Goal: Information Seeking & Learning: Learn about a topic

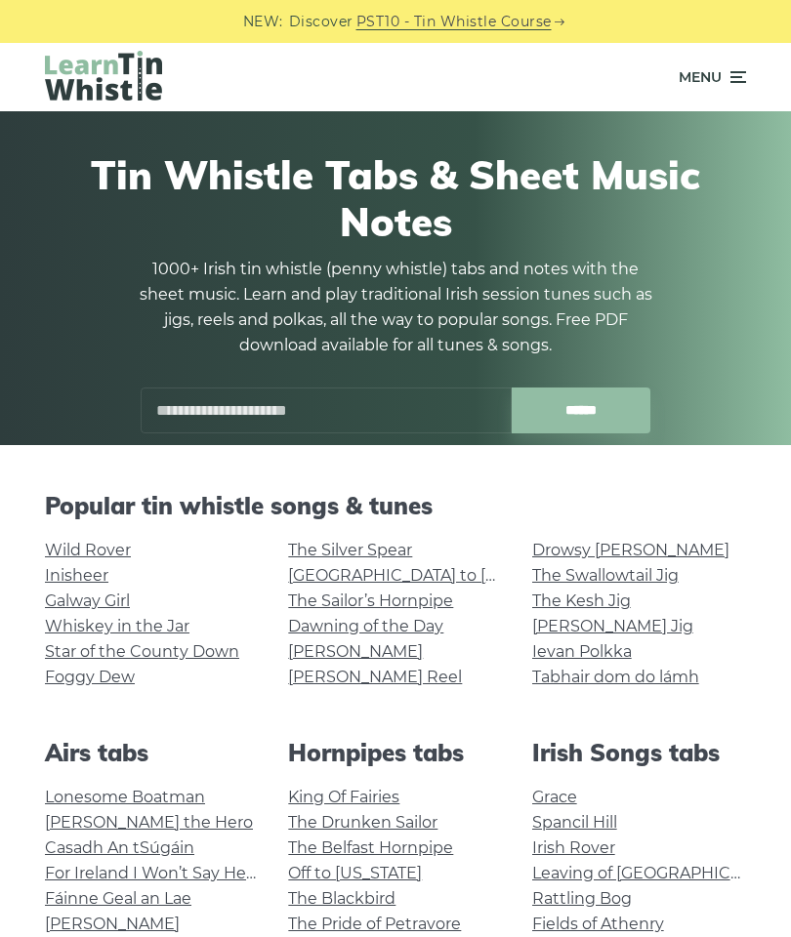
click at [341, 409] on input "text" at bounding box center [326, 411] width 371 height 46
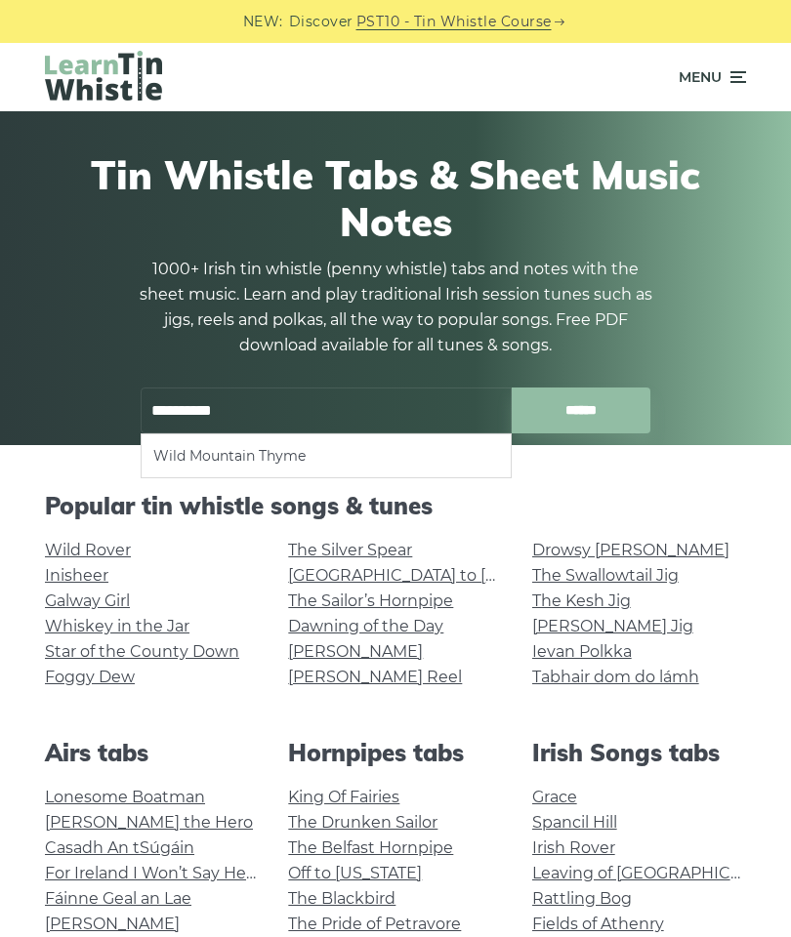
click at [292, 464] on li "Wild Mountain Thyme" at bounding box center [326, 455] width 346 height 23
type input "**********"
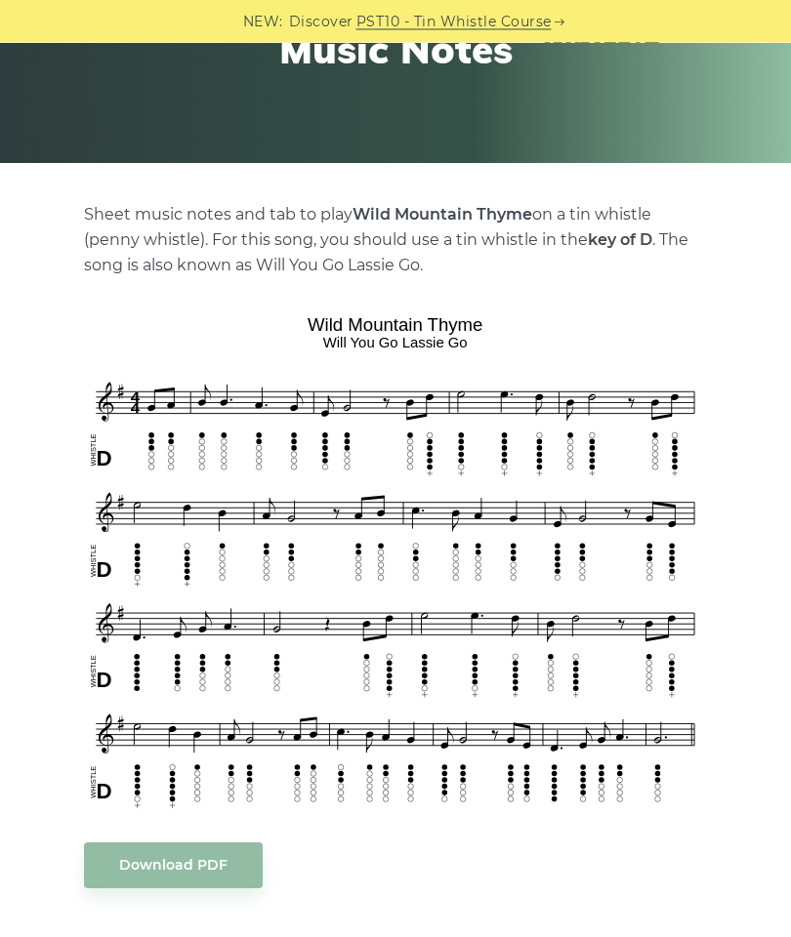
scroll to position [360, 0]
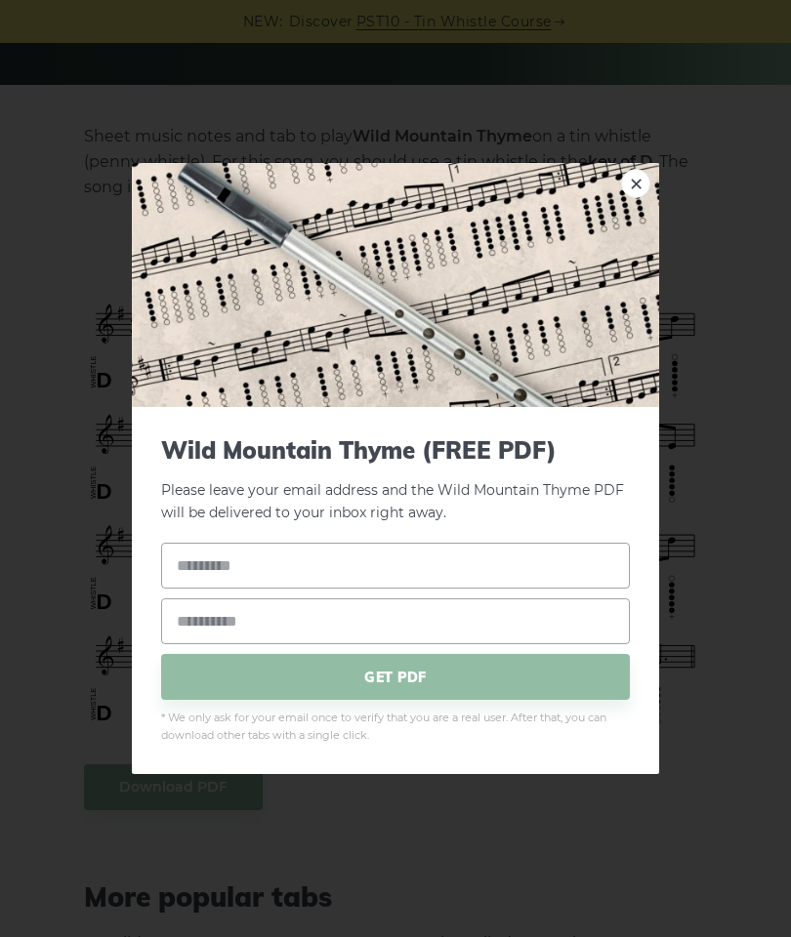
click at [630, 198] on link "×" at bounding box center [635, 183] width 29 height 29
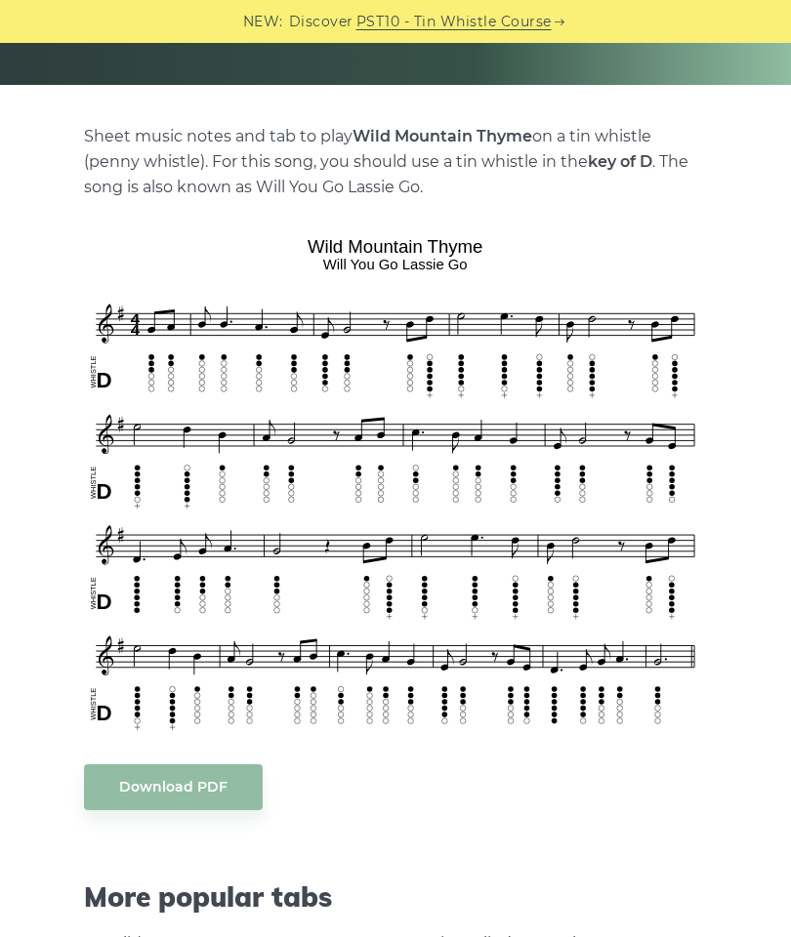
scroll to position [338, 0]
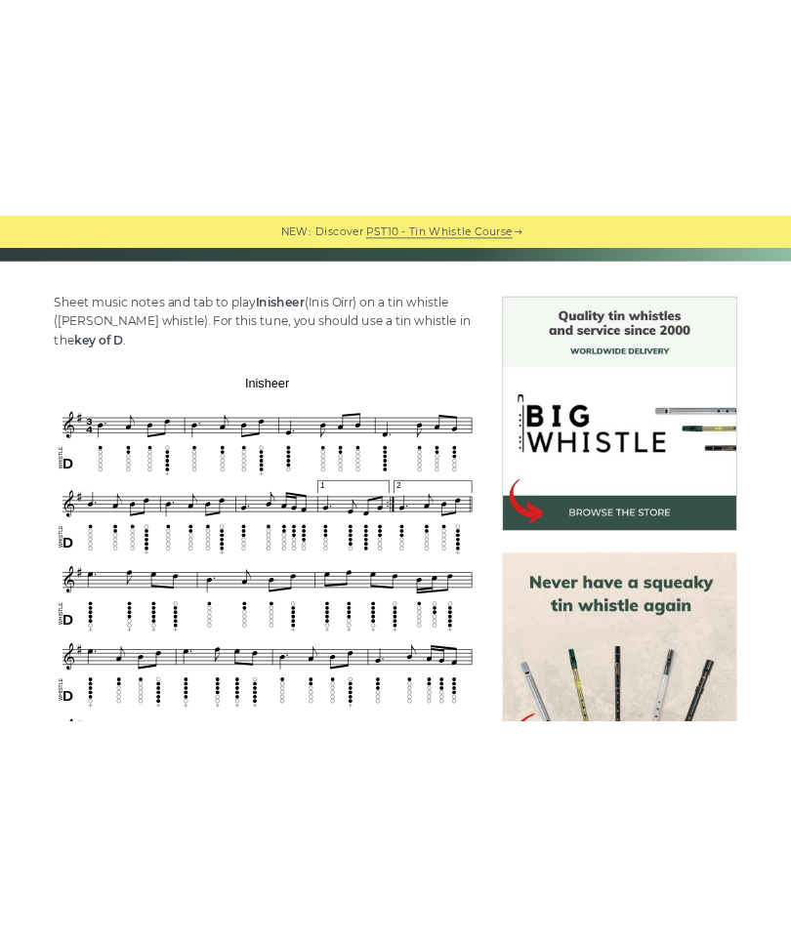
scroll to position [529, 0]
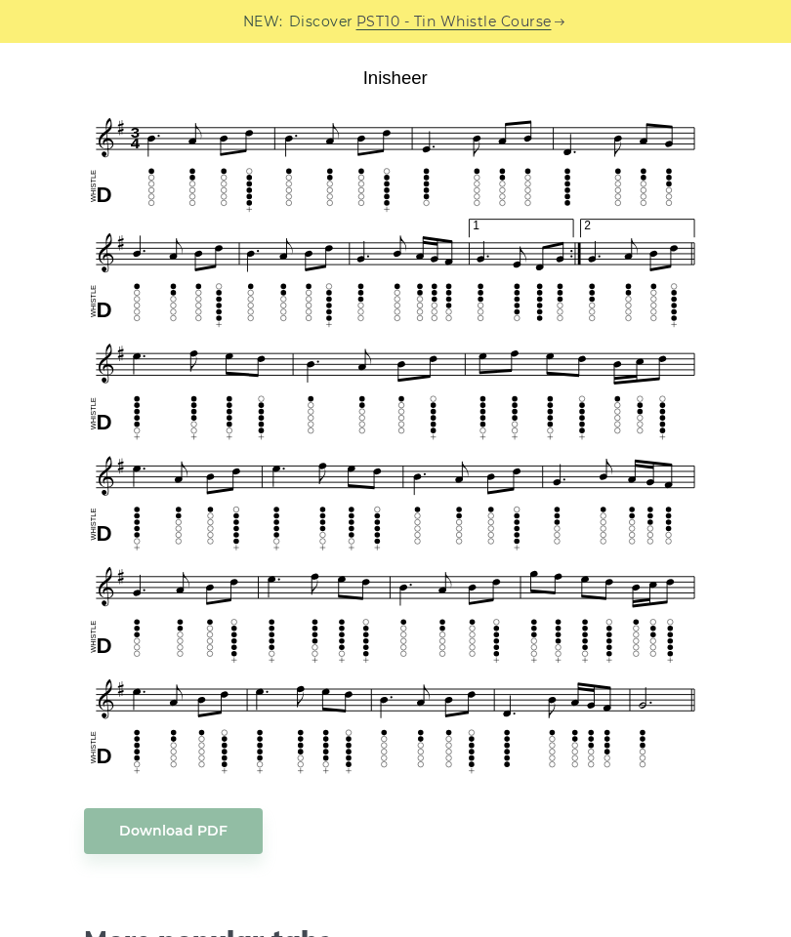
click at [743, 926] on div "Sheet music notes and tab to play Inisheer (Inis Oírr) on a tin whistle (penny …" at bounding box center [395, 890] width 730 height 1870
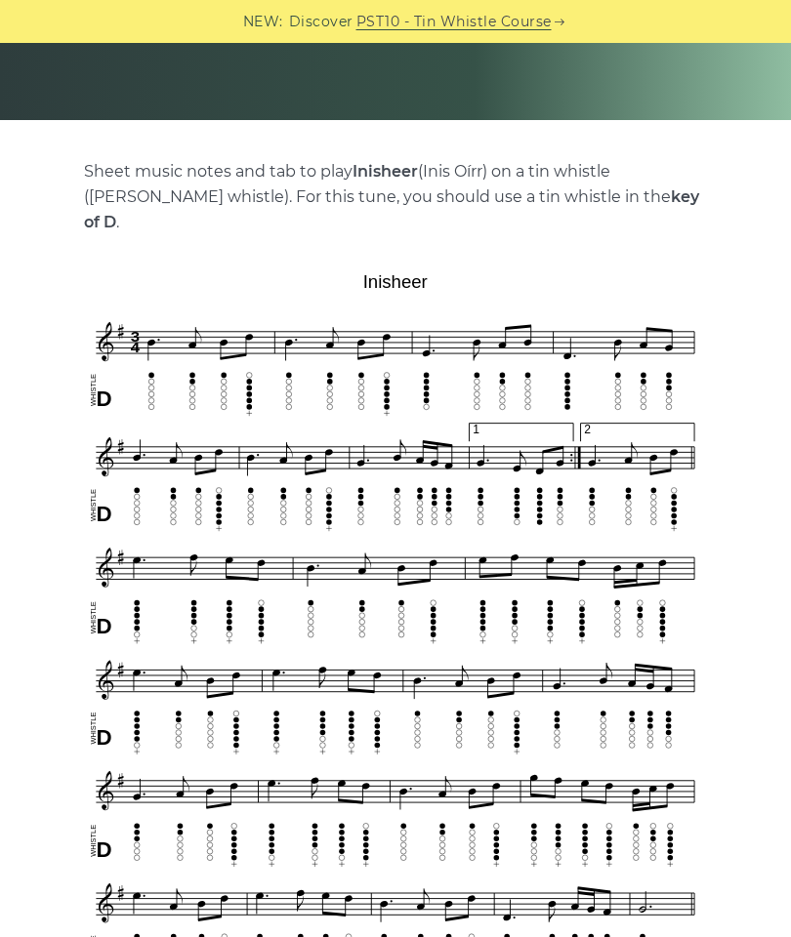
scroll to position [0, 0]
